Goal: Task Accomplishment & Management: Use online tool/utility

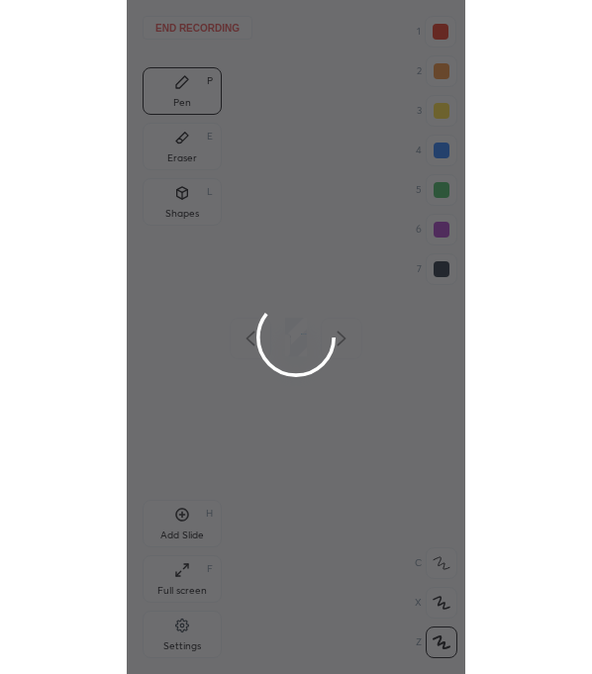
scroll to position [673, 22]
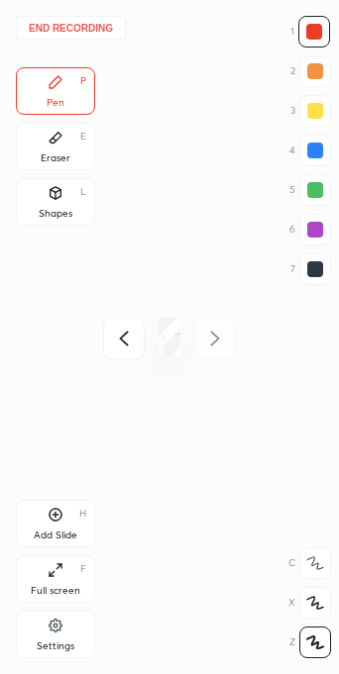
click at [63, 583] on div "Full screen F" at bounding box center [55, 580] width 79 height 48
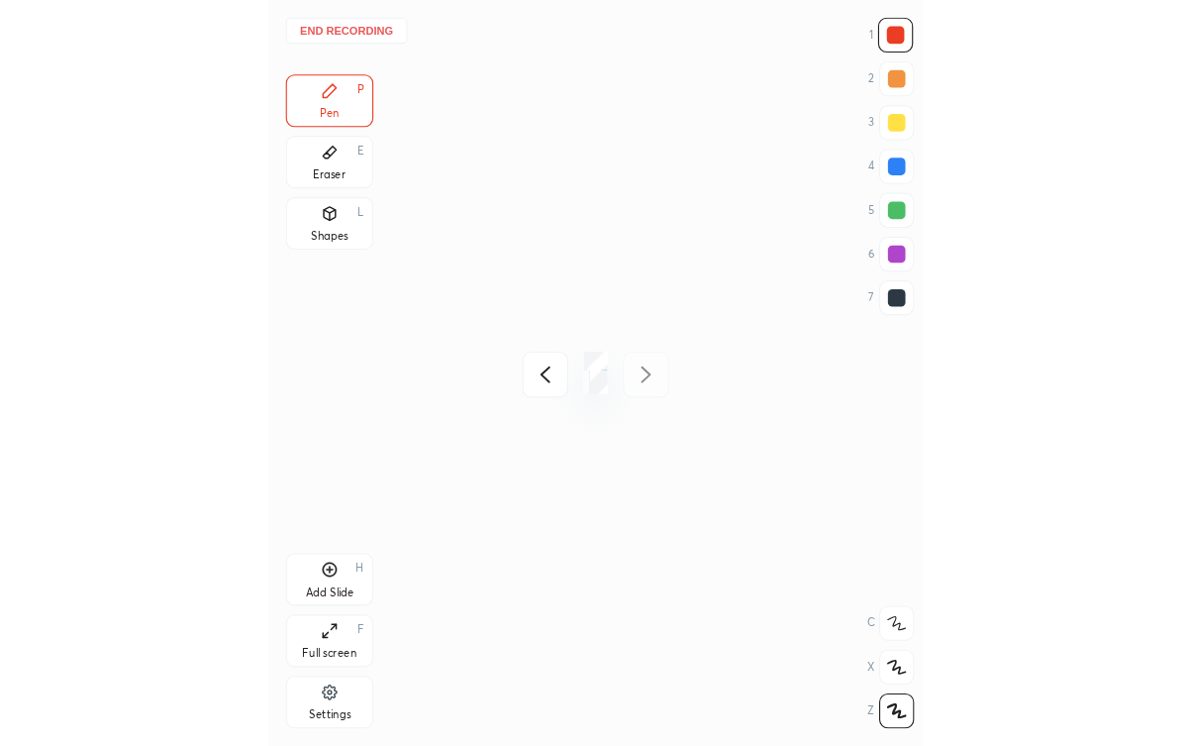
scroll to position [673, 275]
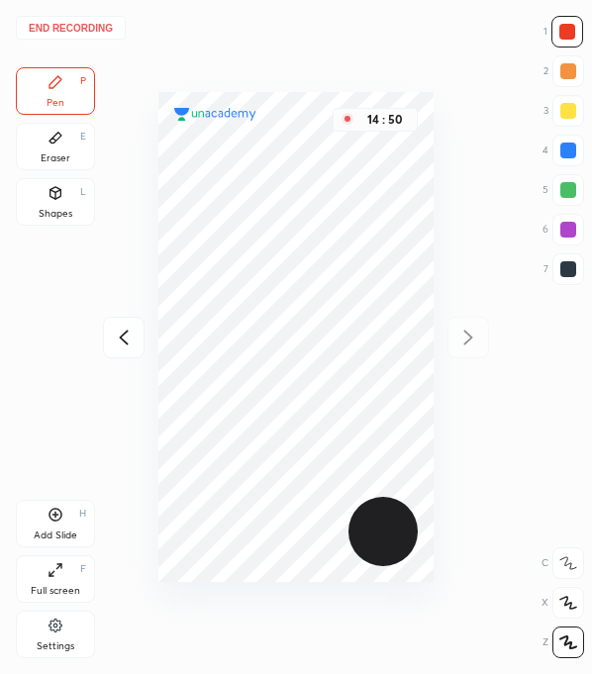
click at [338, 275] on div at bounding box center [568, 269] width 16 height 16
click at [338, 30] on div at bounding box center [567, 32] width 16 height 16
click at [131, 345] on icon at bounding box center [124, 338] width 24 height 24
click at [129, 341] on icon at bounding box center [124, 338] width 24 height 24
click at [115, 334] on icon at bounding box center [124, 338] width 24 height 24
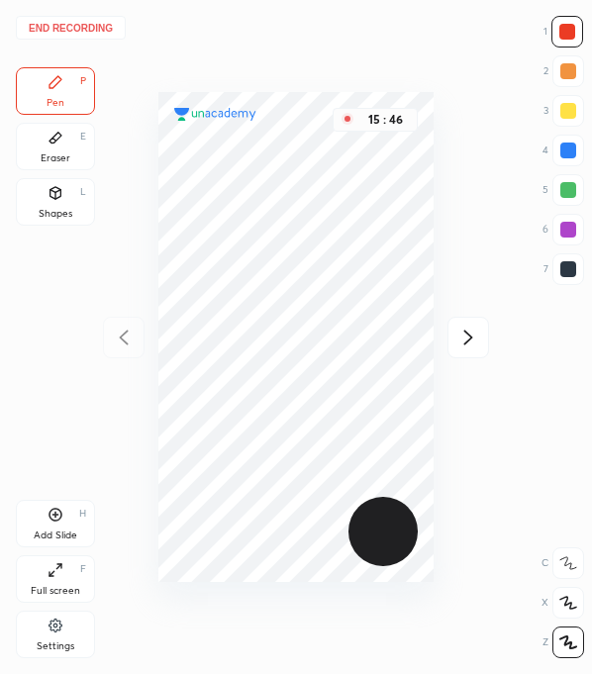
click at [105, 341] on div "End recording 1 2 3 4 5 6 7 R O A L C X Z Erase all C X Z Pen P Eraser E Shapes…" at bounding box center [296, 337] width 592 height 674
click at [73, 30] on button "End recording" at bounding box center [71, 28] width 110 height 24
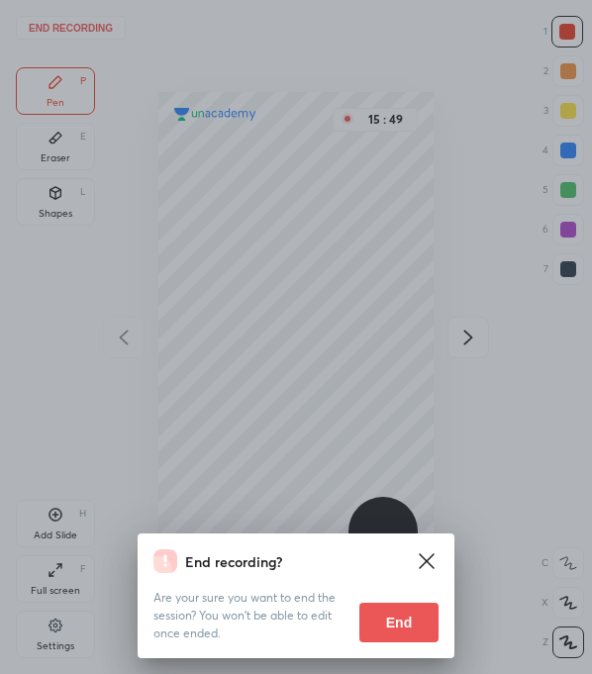
click at [338, 620] on button "End" at bounding box center [398, 623] width 79 height 40
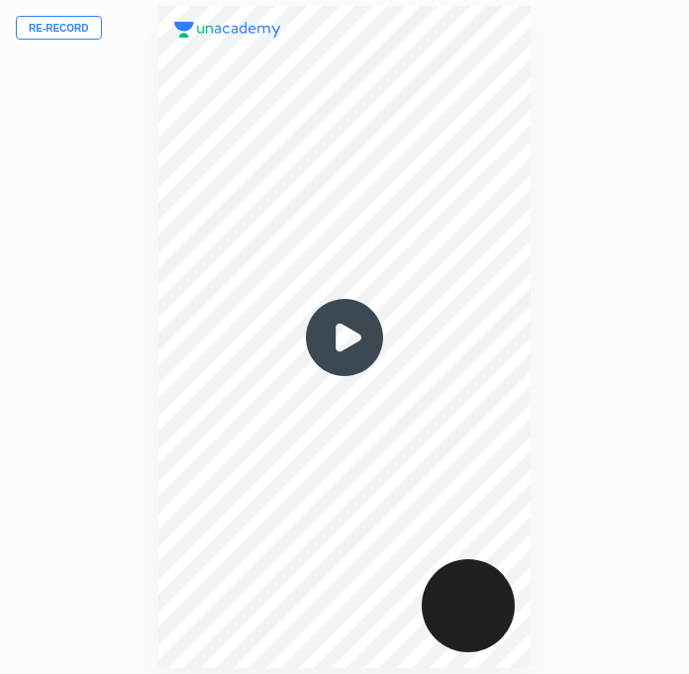
scroll to position [98348, 98650]
